Goal: Task Accomplishment & Management: Use online tool/utility

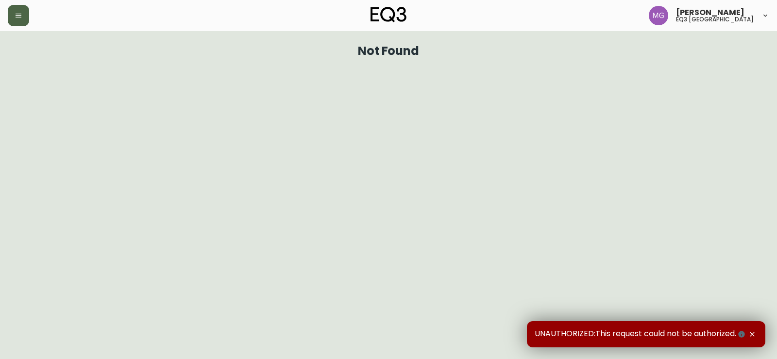
click at [21, 9] on button "button" at bounding box center [18, 15] width 21 height 21
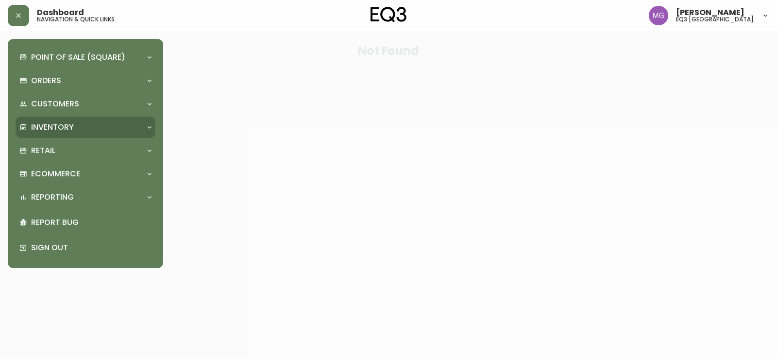
click at [78, 129] on div "Inventory" at bounding box center [80, 127] width 122 height 11
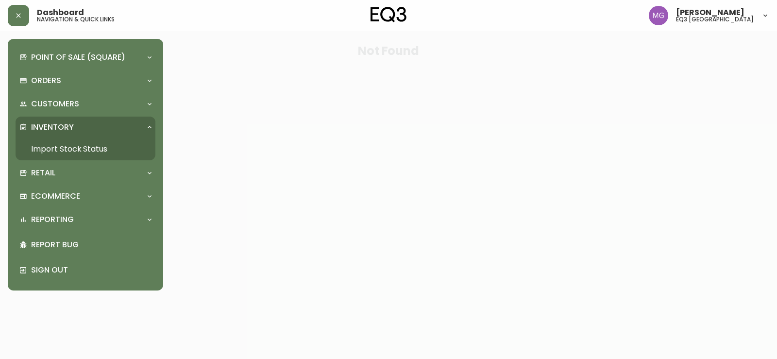
click at [78, 147] on link "Import Stock Status" at bounding box center [86, 149] width 140 height 22
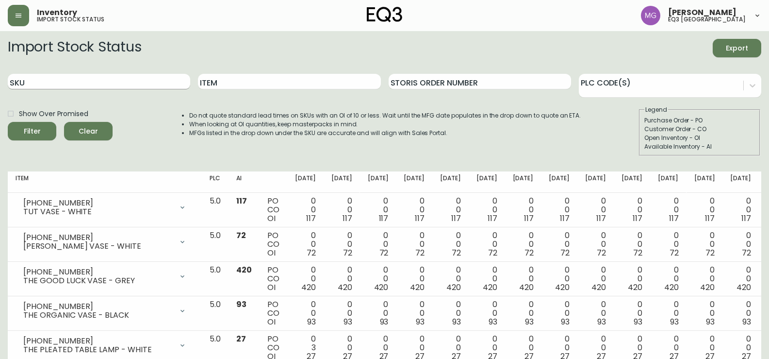
click at [73, 83] on input "SKU" at bounding box center [99, 82] width 182 height 16
paste input "[PHONE_NUMBER]"
type input "[PHONE_NUMBER]"
click at [8, 122] on button "Filter" at bounding box center [32, 131] width 49 height 18
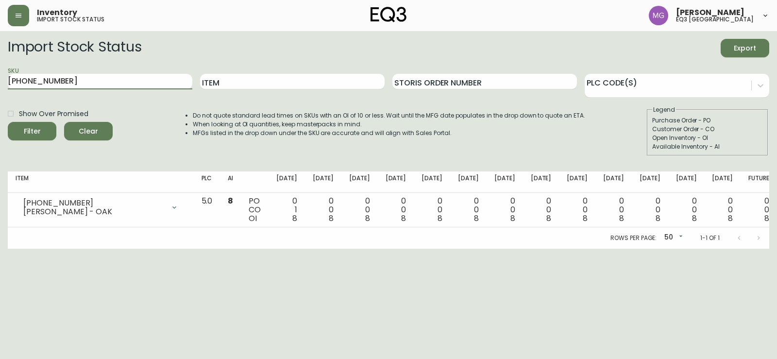
drag, startPoint x: 116, startPoint y: 83, endPoint x: 0, endPoint y: 80, distance: 115.5
click at [0, 80] on main "Import Stock Status Export SKU [PHONE_NUMBER] Item Storis Order Number PLC Code…" at bounding box center [388, 139] width 777 height 217
paste input "[PHONE_NUMBER]"
click at [8, 122] on button "Filter" at bounding box center [32, 131] width 49 height 18
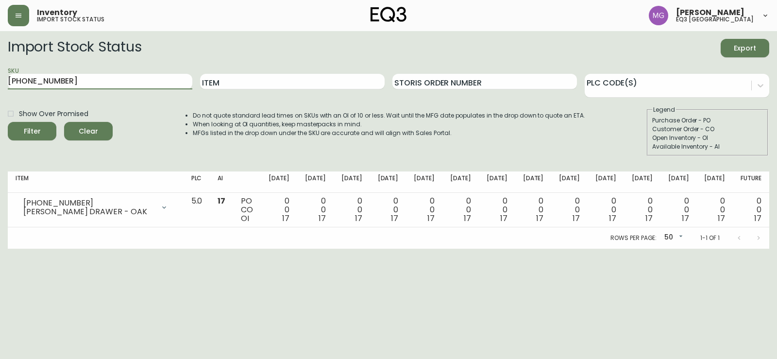
type input "[PHONE_NUMBER]"
click at [86, 83] on input "SKU" at bounding box center [100, 82] width 184 height 16
paste input "[PHONE_NUMBER]"
type input "[PHONE_NUMBER]"
click at [8, 122] on button "Filter" at bounding box center [32, 131] width 49 height 18
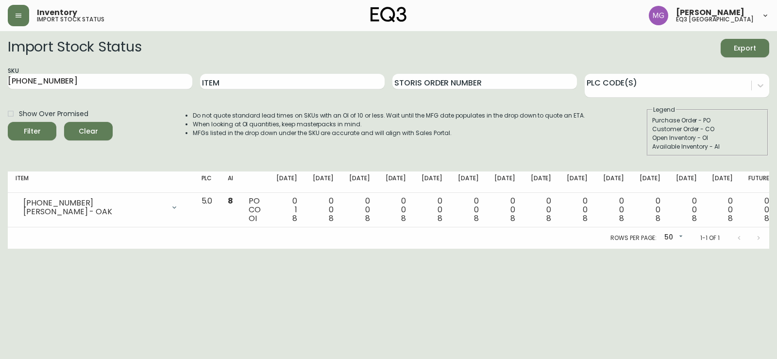
drag, startPoint x: 50, startPoint y: 286, endPoint x: 67, endPoint y: 249, distance: 40.4
click at [55, 248] on html "Inventory import stock status [PERSON_NAME] eq3 [GEOGRAPHIC_DATA] Import Stock …" at bounding box center [388, 124] width 777 height 248
click at [99, 248] on html "Inventory import stock status [PERSON_NAME] eq3 [GEOGRAPHIC_DATA] Import Stock …" at bounding box center [388, 124] width 777 height 248
drag, startPoint x: 74, startPoint y: 83, endPoint x: 0, endPoint y: 69, distance: 75.6
click at [0, 72] on main "Import Stock Status Export SKU [PHONE_NUMBER] Item Storis Order Number PLC Code…" at bounding box center [388, 139] width 777 height 217
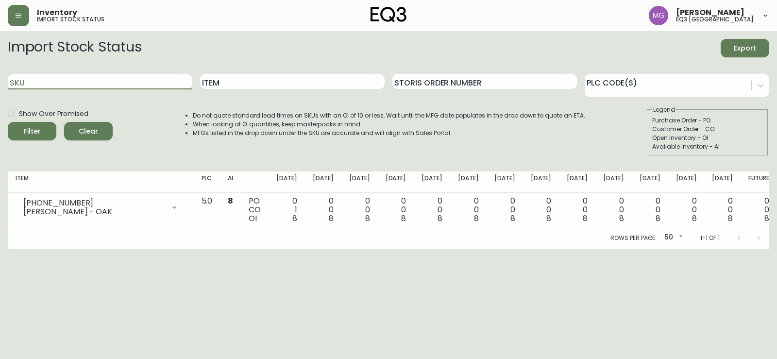
paste input "[PHONE_NUMBER]"
type input "[PHONE_NUMBER]"
click at [8, 122] on button "Filter" at bounding box center [32, 131] width 49 height 18
